Goal: Task Accomplishment & Management: Manage account settings

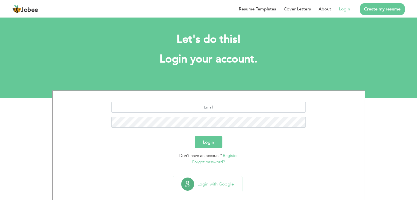
click at [348, 10] on link "Login" at bounding box center [344, 9] width 11 height 7
click at [192, 109] on input "text" at bounding box center [208, 107] width 195 height 11
type input "[EMAIL_ADDRESS][DOMAIN_NAME]"
click at [195, 136] on button "Login" at bounding box center [209, 142] width 28 height 12
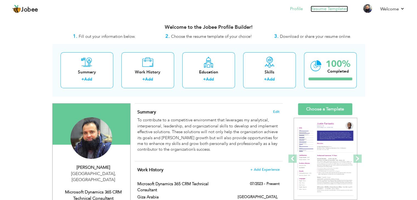
click at [328, 7] on link "Resume Templates" at bounding box center [329, 9] width 37 height 6
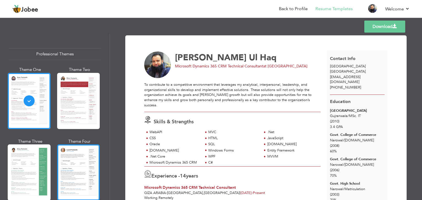
click at [78, 171] on div at bounding box center [78, 173] width 43 height 56
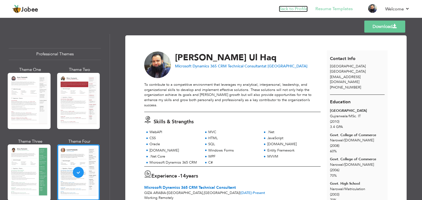
click at [291, 9] on link "Back to Profile" at bounding box center [293, 9] width 29 height 6
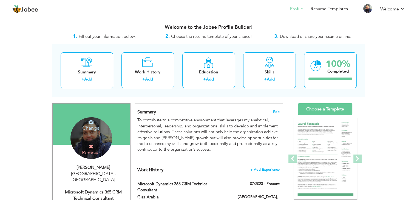
click at [90, 128] on h4 "Change" at bounding box center [90, 124] width 39 height 13
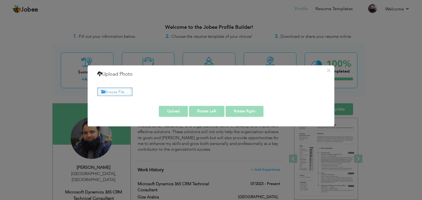
click at [124, 94] on label "Browse File ..." at bounding box center [114, 92] width 35 height 9
click at [0, 0] on input "Browse File ..." at bounding box center [0, 0] width 0 height 0
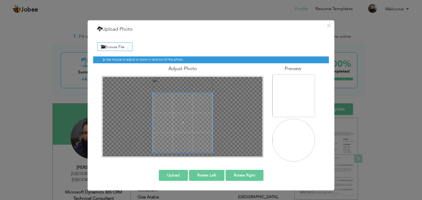
click at [184, 158] on div "Use mouse to adjust or zoom in and out of the photo. Adjust Photo" at bounding box center [210, 107] width 235 height 110
click at [182, 82] on div at bounding box center [182, 117] width 159 height 80
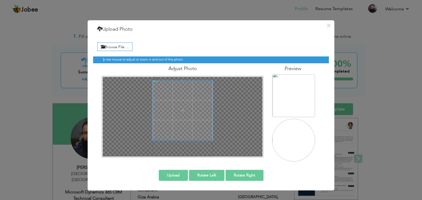
click at [181, 105] on span at bounding box center [183, 111] width 60 height 60
click at [187, 118] on span at bounding box center [183, 109] width 60 height 60
click at [326, 25] on button "×" at bounding box center [328, 25] width 9 height 9
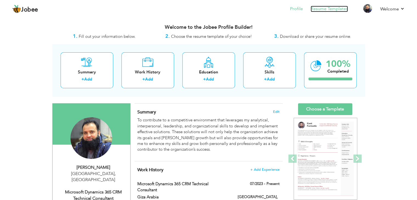
click at [317, 9] on link "Resume Templates" at bounding box center [329, 9] width 37 height 6
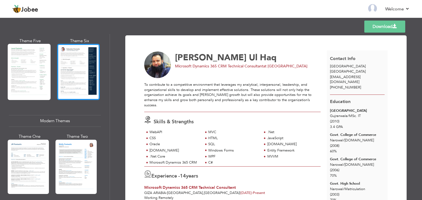
scroll to position [192, 0]
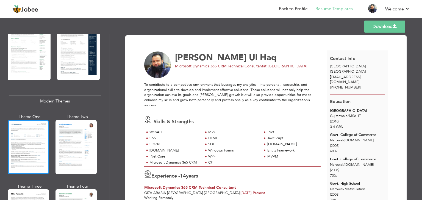
click at [31, 133] on div at bounding box center [28, 147] width 41 height 54
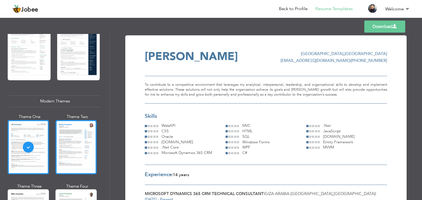
click at [77, 143] on div at bounding box center [75, 147] width 41 height 54
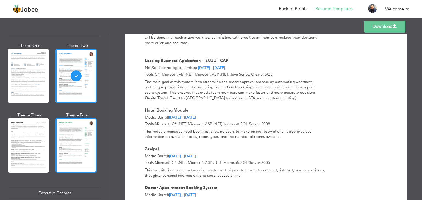
scroll to position [274, 0]
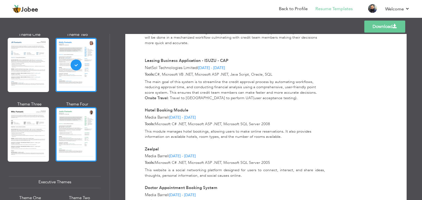
click at [76, 139] on div at bounding box center [75, 134] width 41 height 54
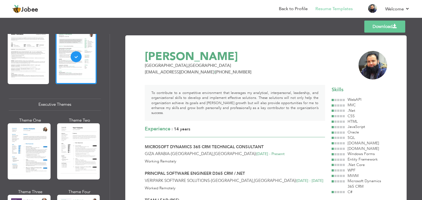
scroll to position [357, 0]
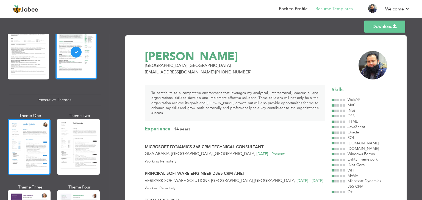
click at [30, 140] on div at bounding box center [29, 147] width 43 height 56
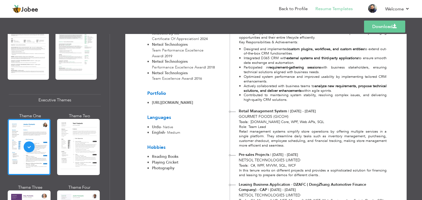
scroll to position [329, 0]
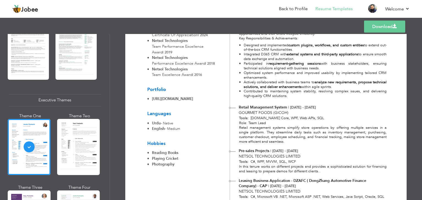
click at [393, 24] on span at bounding box center [394, 26] width 4 height 4
